Goal: Task Accomplishment & Management: Use online tool/utility

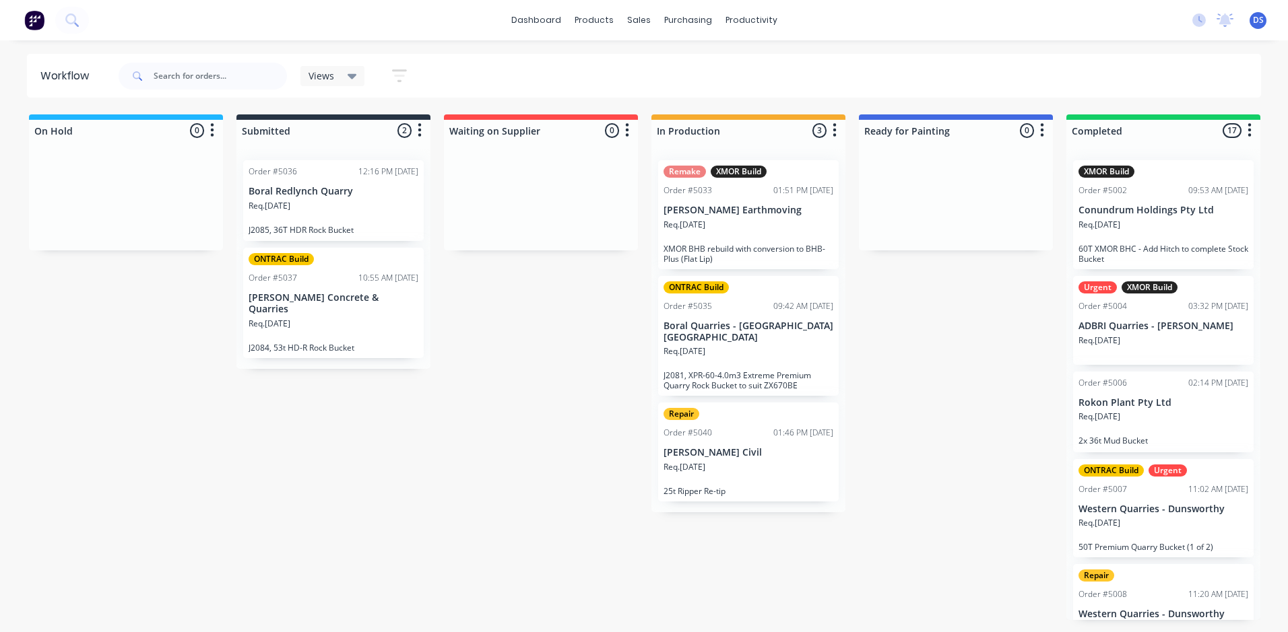
click at [721, 211] on p "[PERSON_NAME] Earthmoving" at bounding box center [748, 210] width 170 height 11
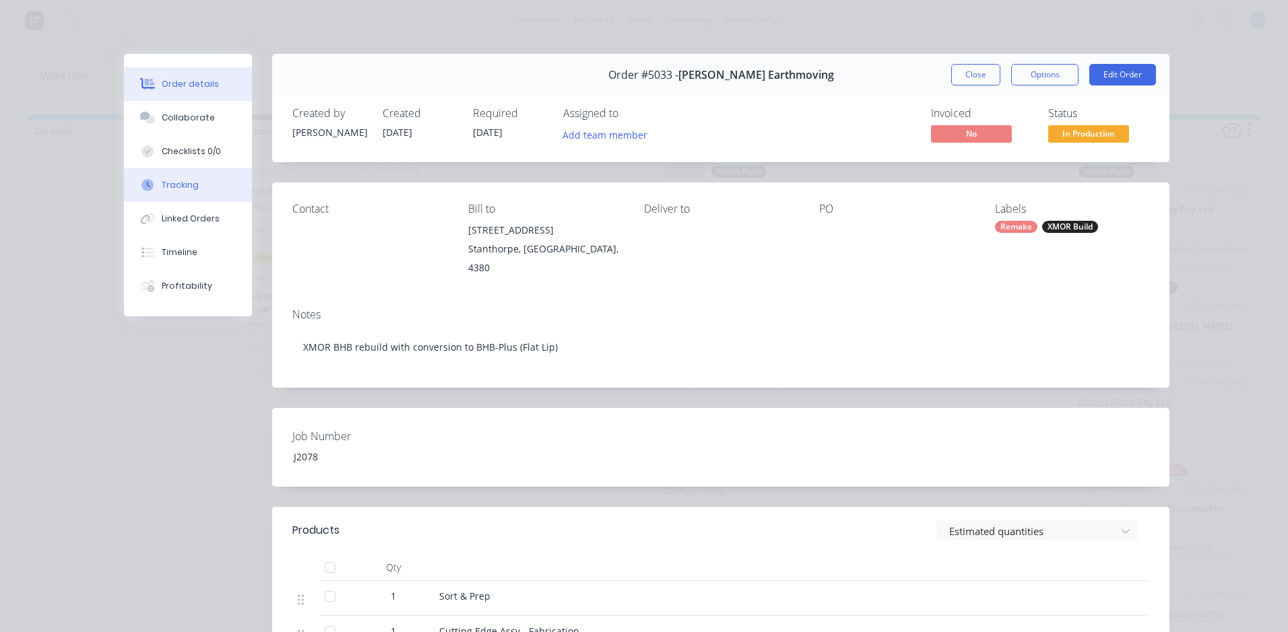
click at [176, 185] on div "Tracking" at bounding box center [180, 185] width 37 height 12
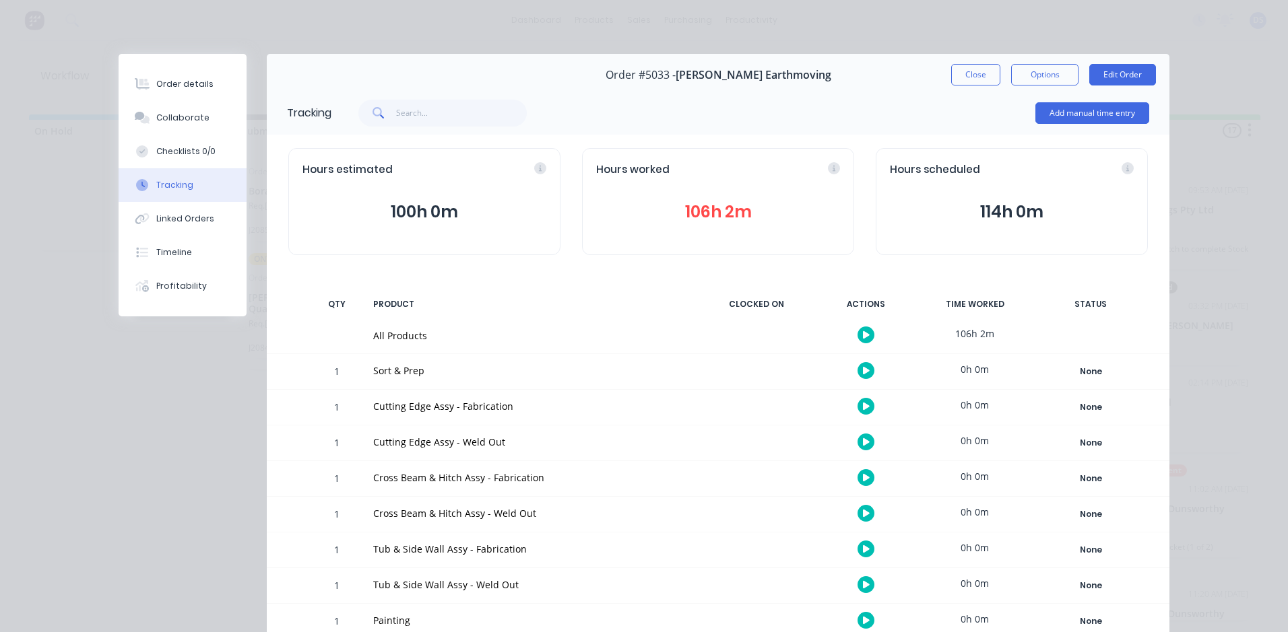
click at [863, 334] on icon "button" at bounding box center [866, 334] width 7 height 7
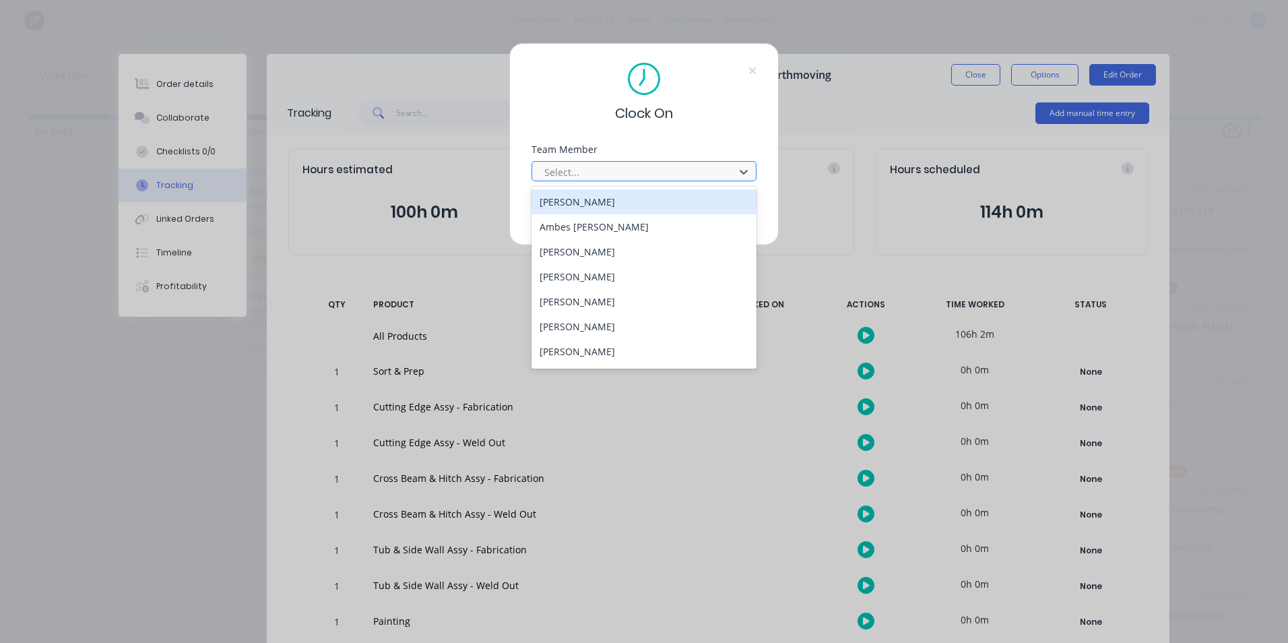
click at [624, 172] on div at bounding box center [635, 172] width 185 height 17
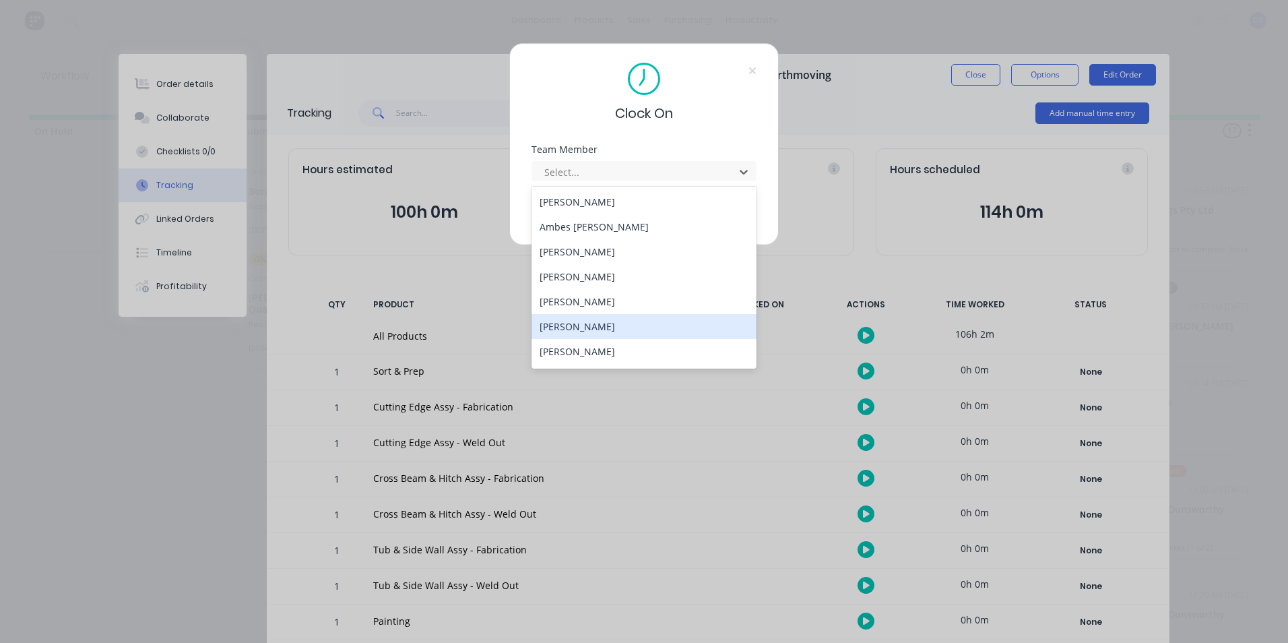
click at [590, 318] on div "[PERSON_NAME]" at bounding box center [643, 326] width 225 height 25
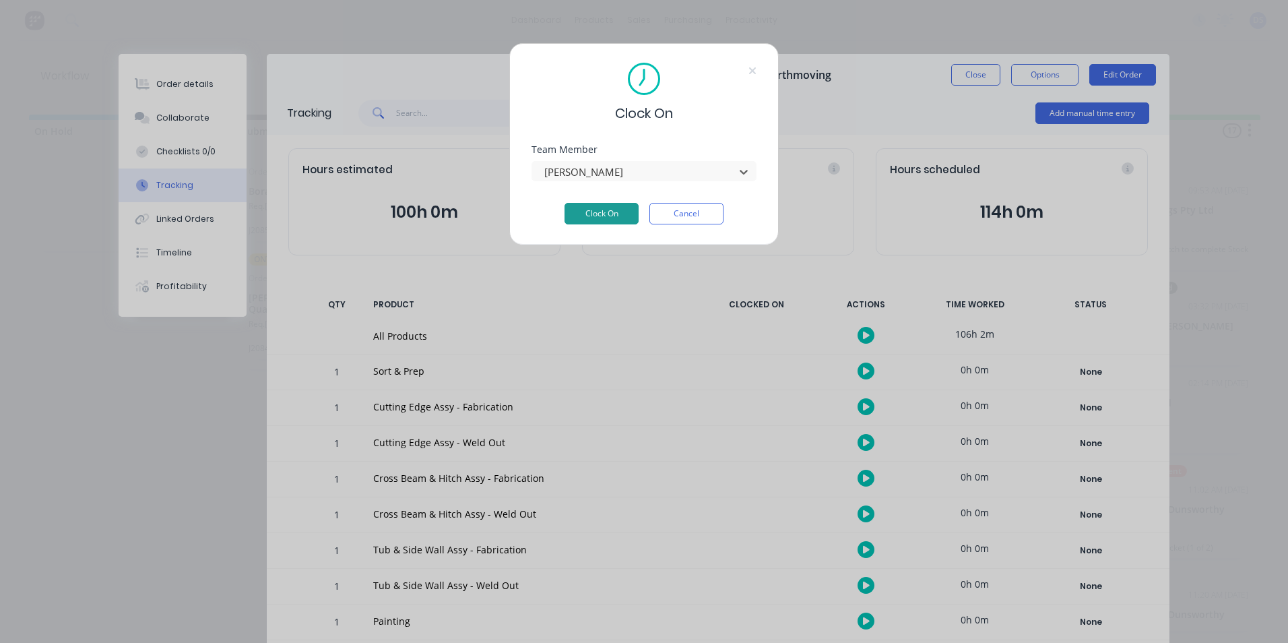
click at [620, 211] on button "Clock On" at bounding box center [601, 214] width 74 height 22
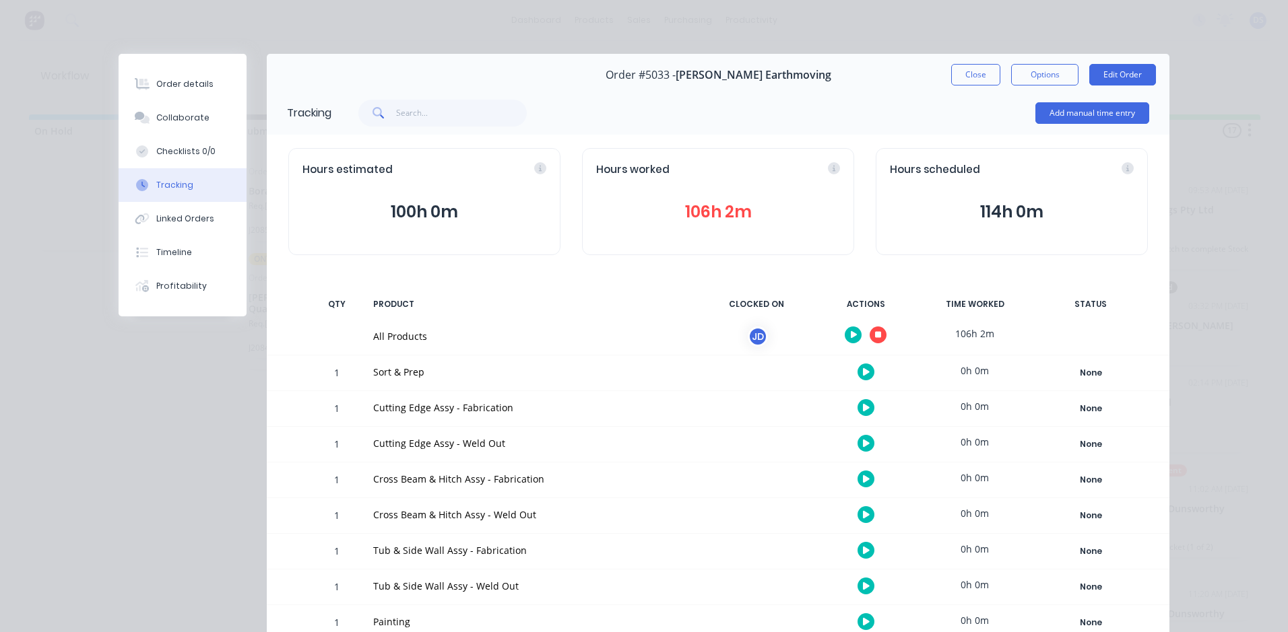
click at [875, 337] on icon "button" at bounding box center [878, 335] width 7 height 7
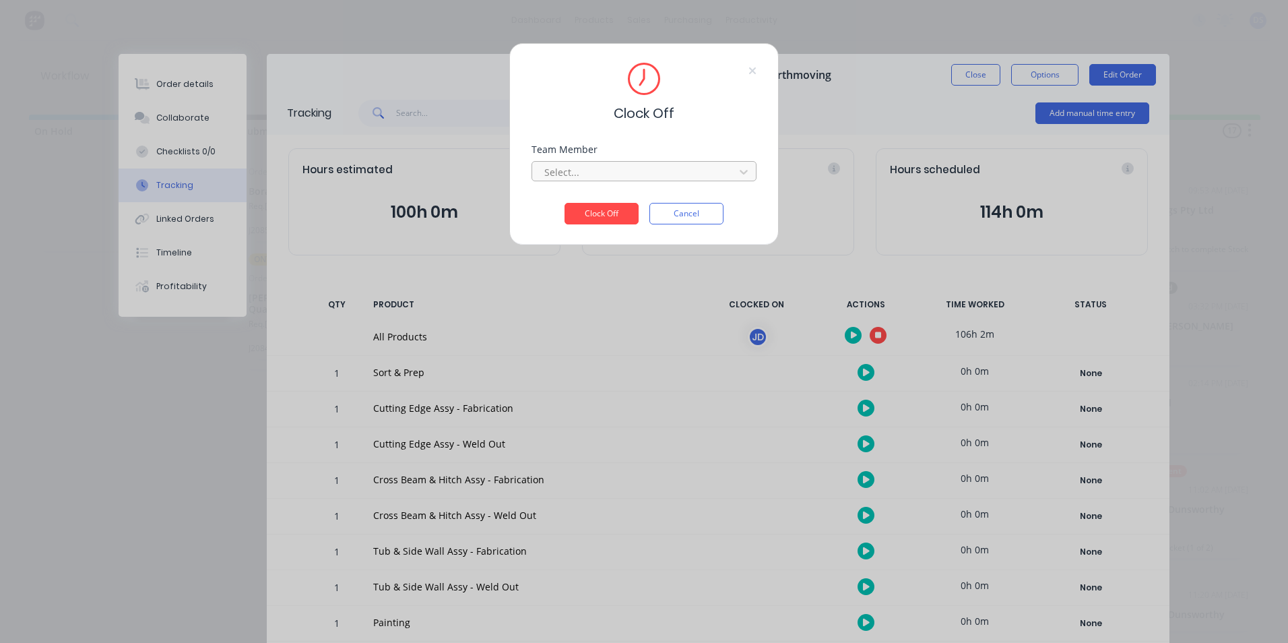
click at [665, 176] on div at bounding box center [635, 172] width 185 height 17
click at [614, 201] on div "[PERSON_NAME]" at bounding box center [643, 201] width 225 height 25
click at [609, 216] on button "Clock Off" at bounding box center [601, 214] width 74 height 22
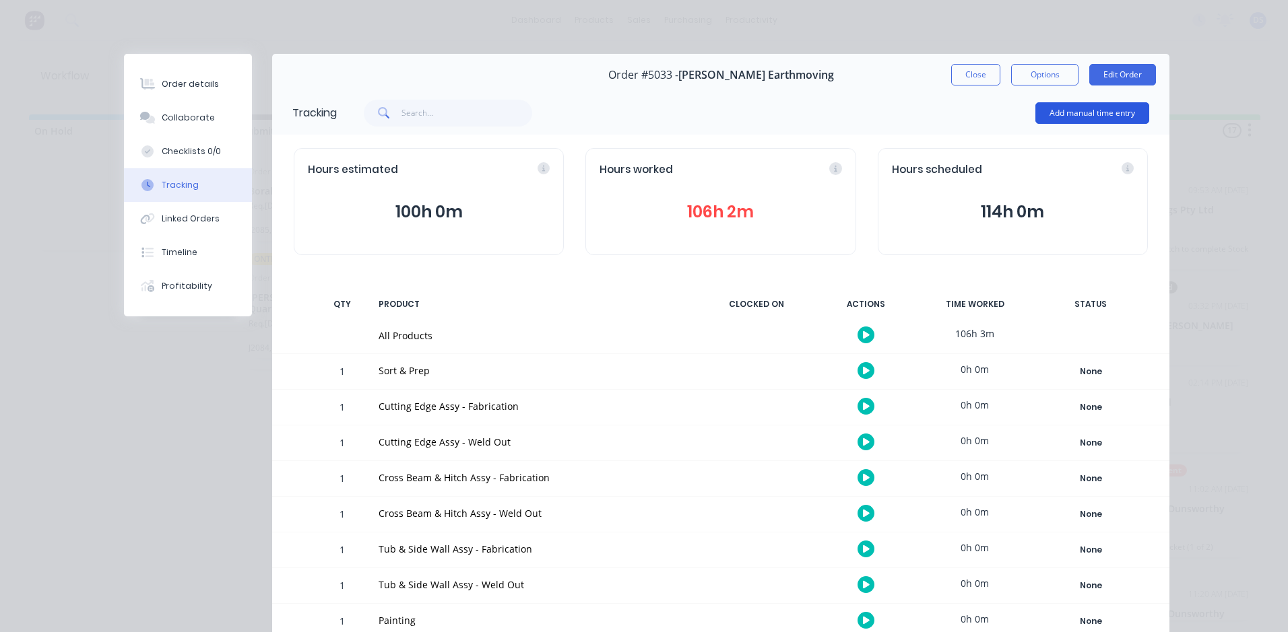
click at [1092, 111] on button "Add manual time entry" at bounding box center [1092, 113] width 114 height 22
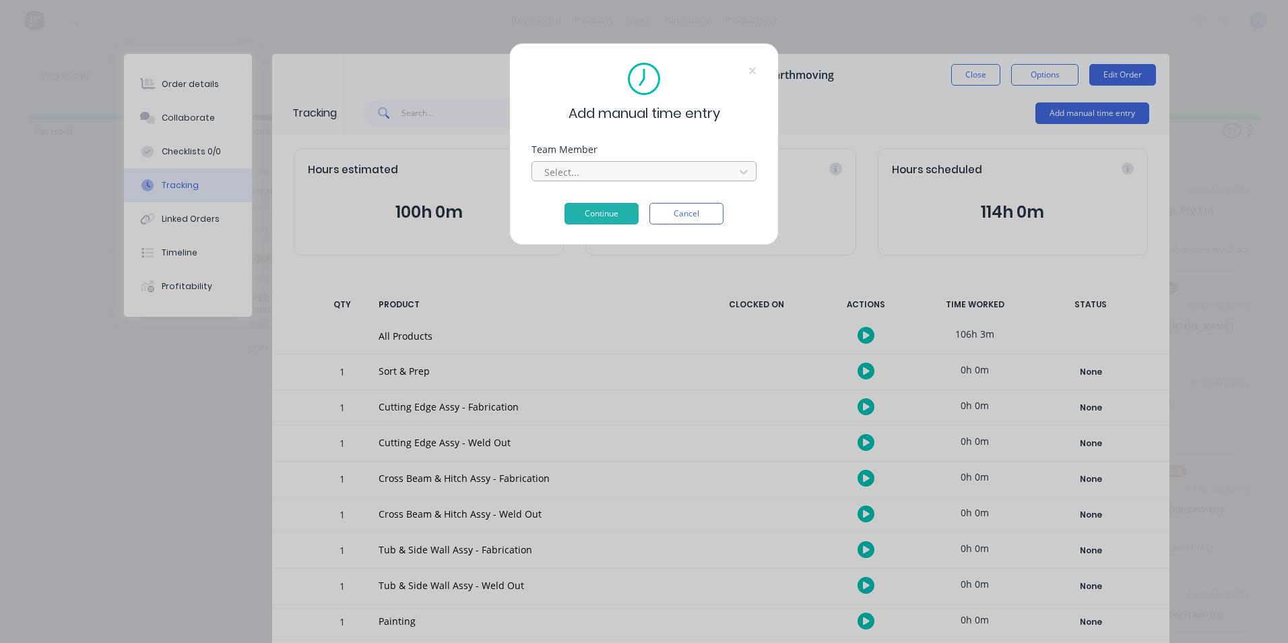
click at [614, 172] on div at bounding box center [635, 172] width 185 height 17
click at [847, 265] on div "Add manual time entry Team Member Select... Continue Cancel" at bounding box center [644, 321] width 1288 height 643
click at [752, 67] on icon at bounding box center [752, 70] width 8 height 11
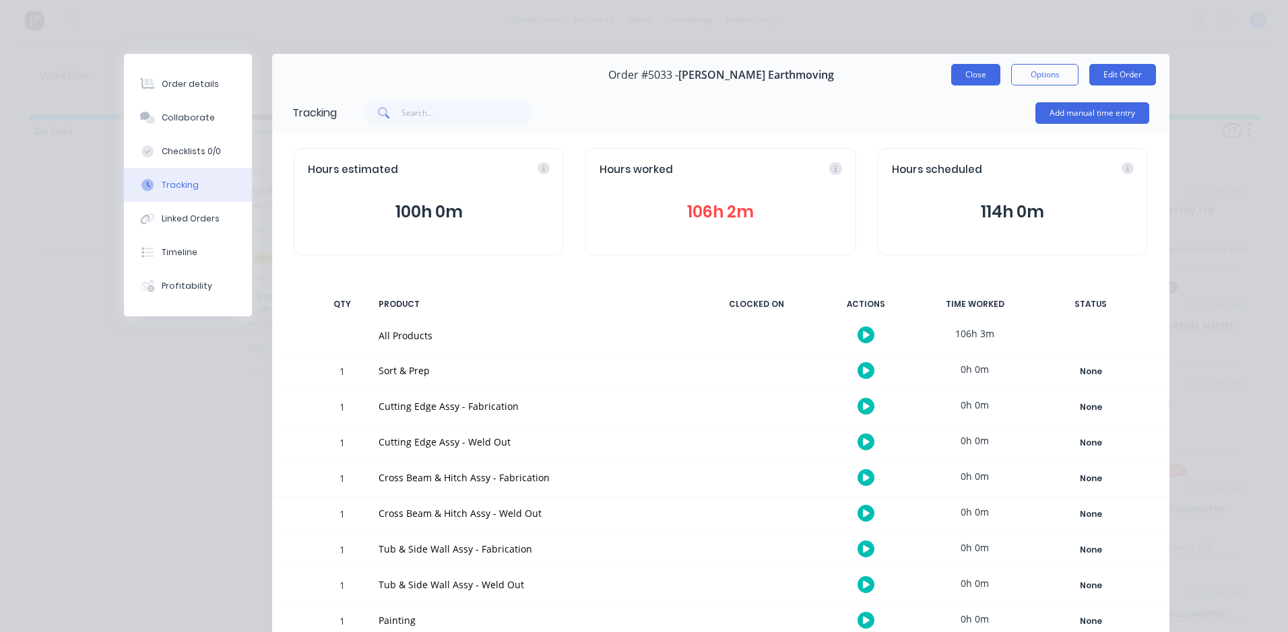
click at [981, 76] on button "Close" at bounding box center [975, 75] width 49 height 22
